Goal: Task Accomplishment & Management: Complete application form

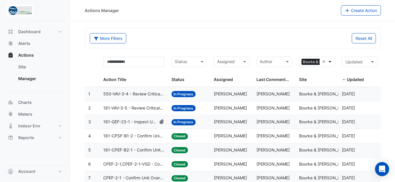
click at [329, 61] on span at bounding box center [330, 61] width 7 height 7
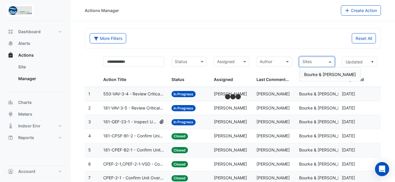
click at [312, 55] on datatable-header-cell "Sites Site" at bounding box center [316, 70] width 43 height 34
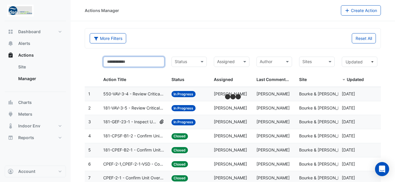
click at [138, 61] on input "text" at bounding box center [133, 62] width 61 height 10
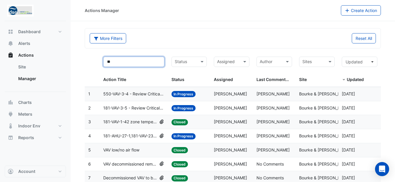
type input "*"
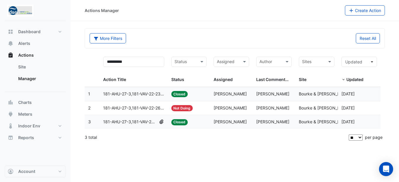
click at [154, 92] on span "181-AHU-27-3,181-VAV-22-23 - Inspect VAV Airflow Block" at bounding box center [133, 94] width 61 height 7
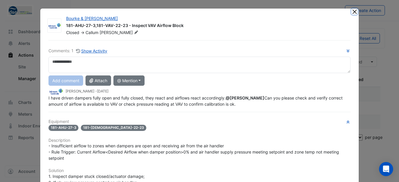
click at [353, 14] on button "Close" at bounding box center [354, 12] width 6 height 6
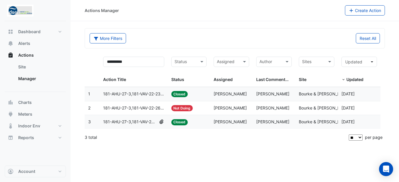
click at [145, 107] on span "181-AHU-27-3,181-VAV-22-26 - Inspect Zone Temp Broken Sensor" at bounding box center [133, 108] width 61 height 7
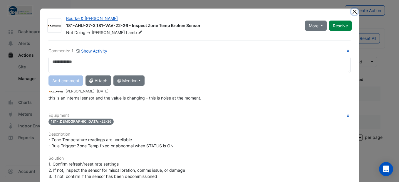
click at [353, 12] on button "Close" at bounding box center [354, 12] width 6 height 6
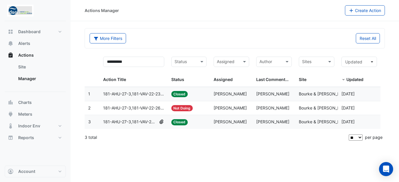
click at [132, 122] on span "181-AHU-27-3,181-VAV-22-18 - Inspect Zone Temp Broken Sensor" at bounding box center [129, 122] width 53 height 7
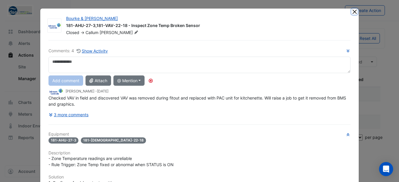
click at [354, 12] on button "Close" at bounding box center [354, 12] width 6 height 6
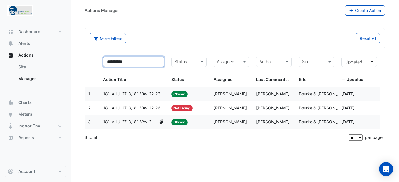
click at [136, 60] on input "**********" at bounding box center [133, 62] width 61 height 10
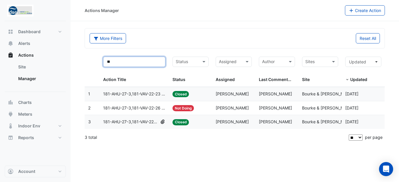
type input "*"
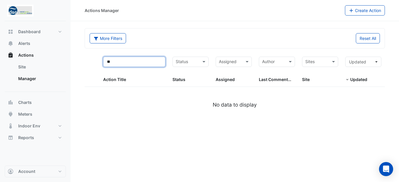
type input "*"
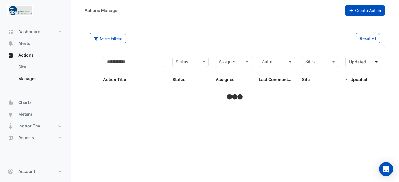
click at [356, 8] on button "Create Action" at bounding box center [365, 10] width 40 height 10
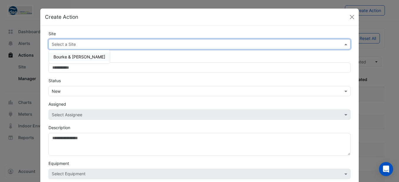
click at [114, 43] on input "text" at bounding box center [194, 44] width 284 height 6
click at [75, 58] on span "Bourke & [PERSON_NAME]" at bounding box center [79, 56] width 52 height 5
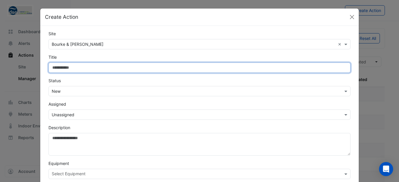
click at [76, 70] on input "Site" at bounding box center [199, 68] width 302 height 10
type input "*"
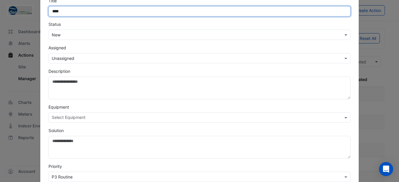
scroll to position [59, 0]
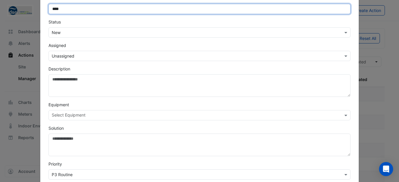
type input "****"
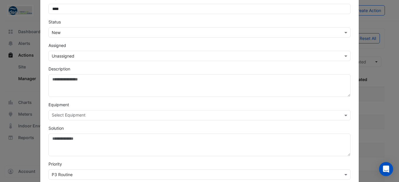
click at [93, 119] on div at bounding box center [196, 116] width 290 height 8
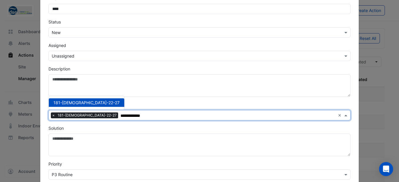
type input "**********"
click at [124, 127] on div "Solution" at bounding box center [199, 140] width 309 height 31
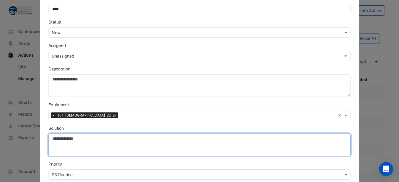
click at [84, 142] on textarea "Solution" at bounding box center [199, 145] width 302 height 23
type textarea "*"
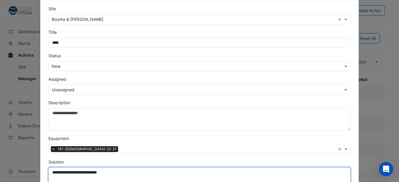
scroll to position [0, 0]
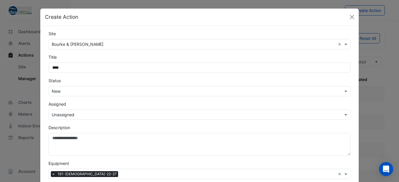
type textarea "**********"
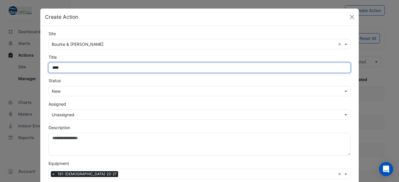
click at [67, 70] on input "****" at bounding box center [199, 68] width 302 height 10
type input "**********"
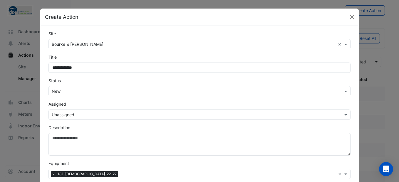
click at [87, 116] on input "text" at bounding box center [194, 115] width 284 height 6
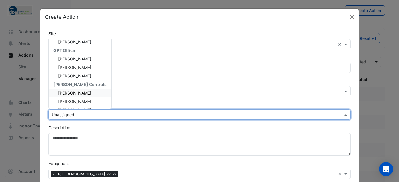
scroll to position [105, 0]
click at [80, 84] on span "[PERSON_NAME]" at bounding box center [74, 85] width 33 height 5
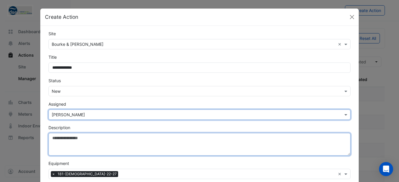
click at [83, 144] on textarea "Description" at bounding box center [199, 144] width 302 height 23
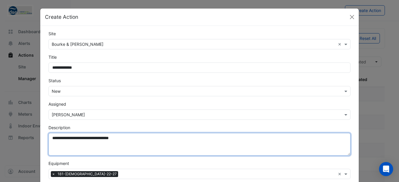
type textarea "**********"
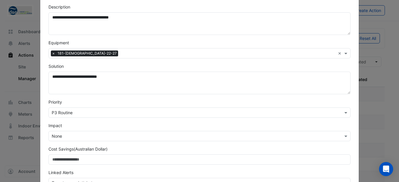
scroll to position [160, 0]
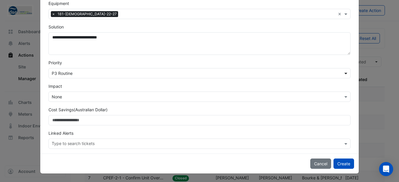
click at [343, 74] on span at bounding box center [346, 73] width 7 height 6
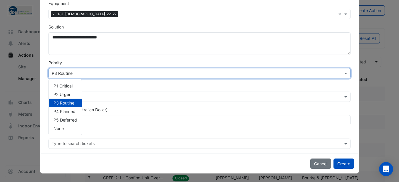
click at [301, 87] on div "Impact × None" at bounding box center [199, 92] width 309 height 19
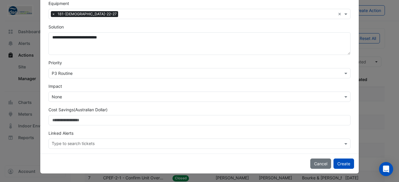
click at [203, 98] on input "text" at bounding box center [194, 97] width 284 height 6
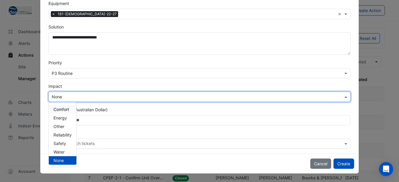
click at [60, 112] on span "Comfort" at bounding box center [61, 109] width 16 height 5
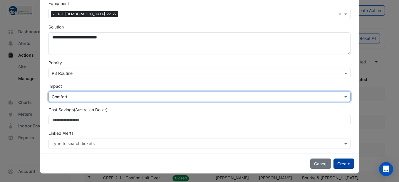
click at [341, 163] on button "Create" at bounding box center [343, 164] width 21 height 10
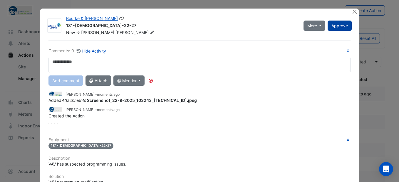
click at [341, 26] on span "Approve" at bounding box center [339, 25] width 16 height 5
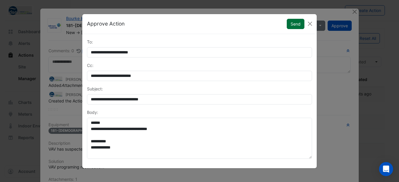
click at [297, 22] on button "Send" at bounding box center [296, 24] width 18 height 10
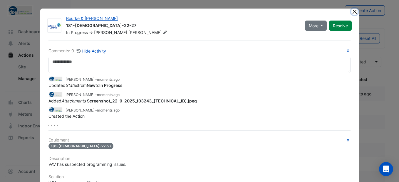
click at [352, 11] on button "Close" at bounding box center [354, 12] width 6 height 6
